Goal: Find specific page/section: Find specific page/section

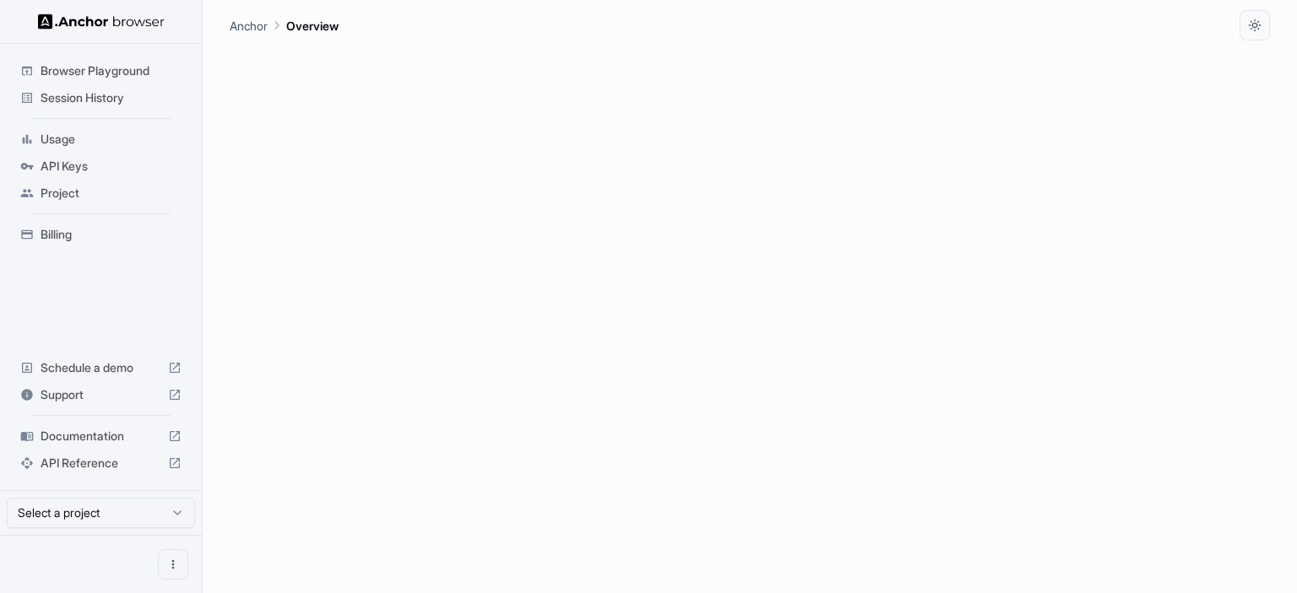
click at [89, 98] on span "Session History" at bounding box center [111, 97] width 141 height 17
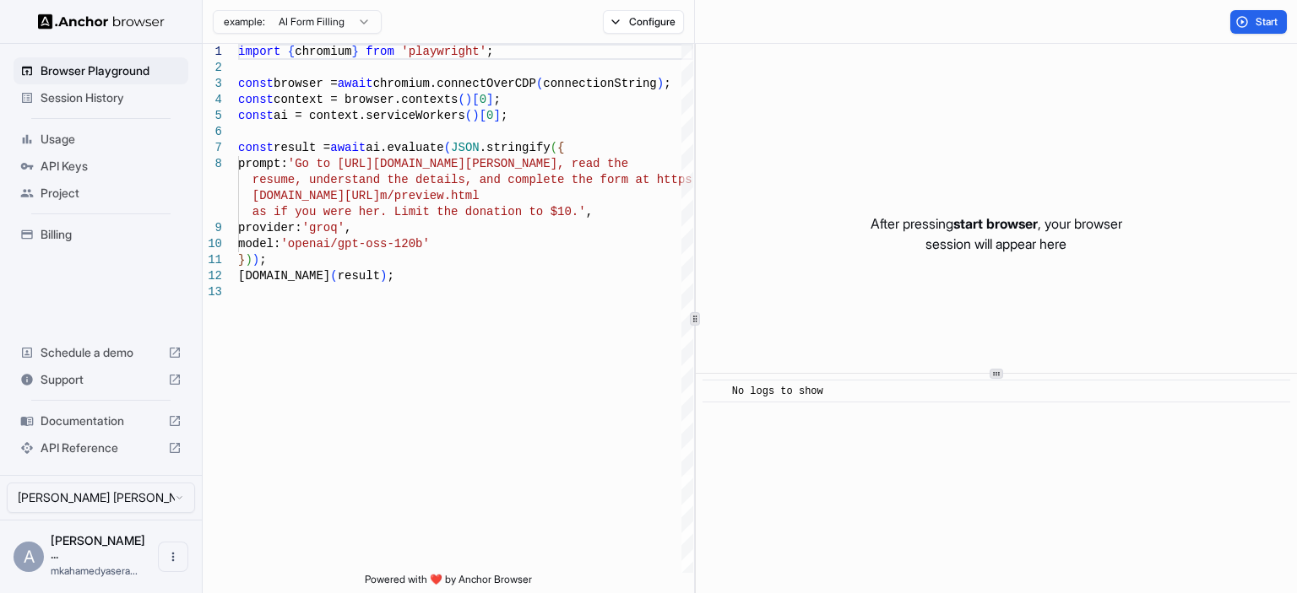
click at [68, 99] on span "Session History" at bounding box center [111, 97] width 141 height 17
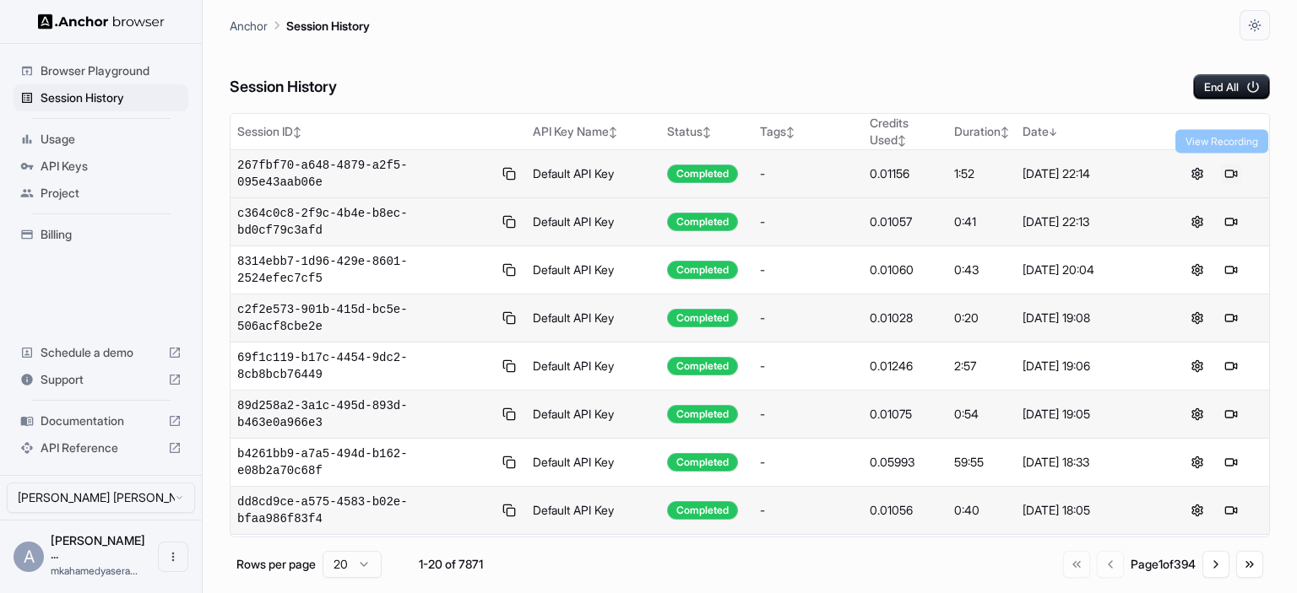
click at [1222, 165] on button at bounding box center [1231, 174] width 20 height 20
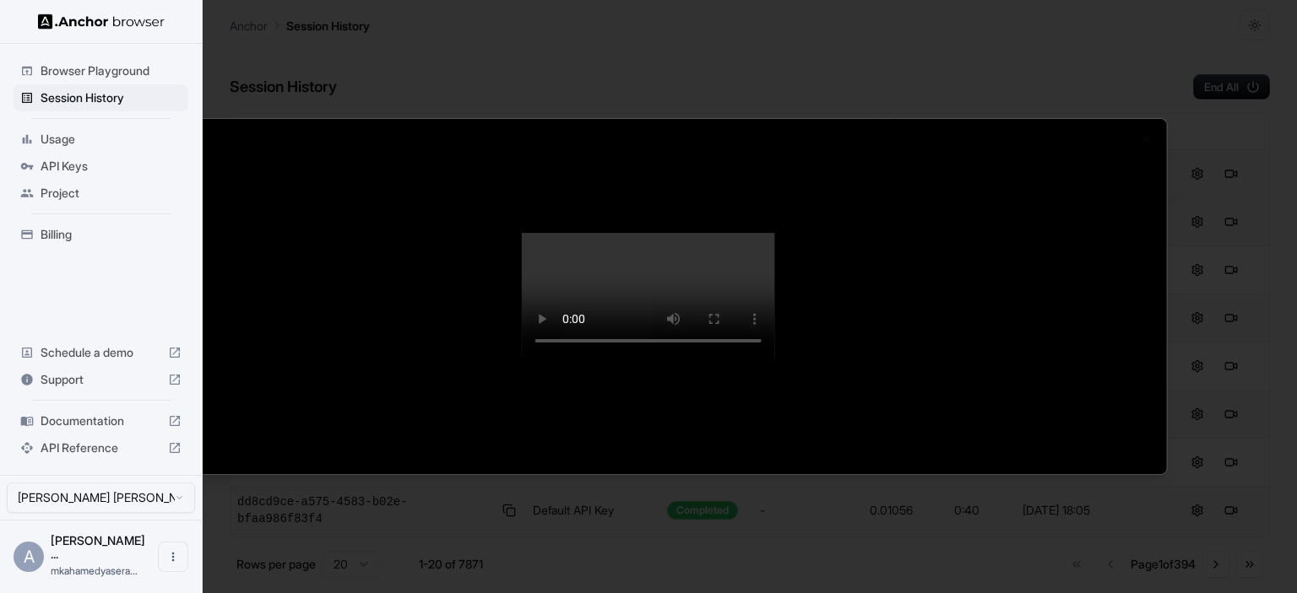
click at [1193, 170] on div at bounding box center [648, 296] width 1297 height 593
